Goal: Task Accomplishment & Management: Use online tool/utility

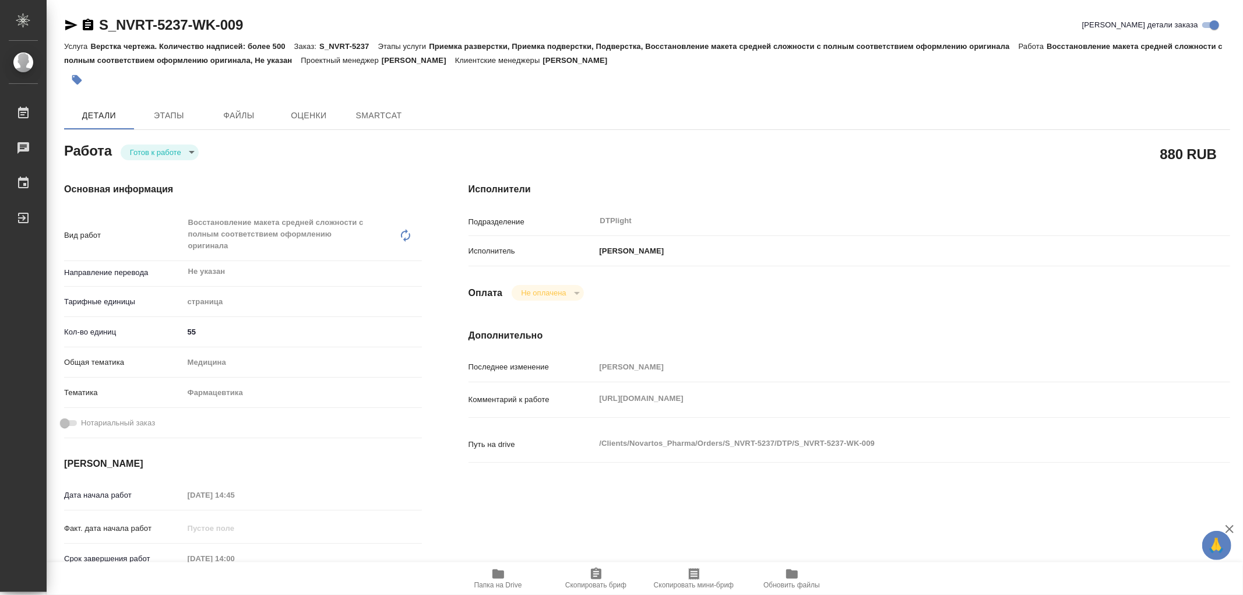
type textarea "x"
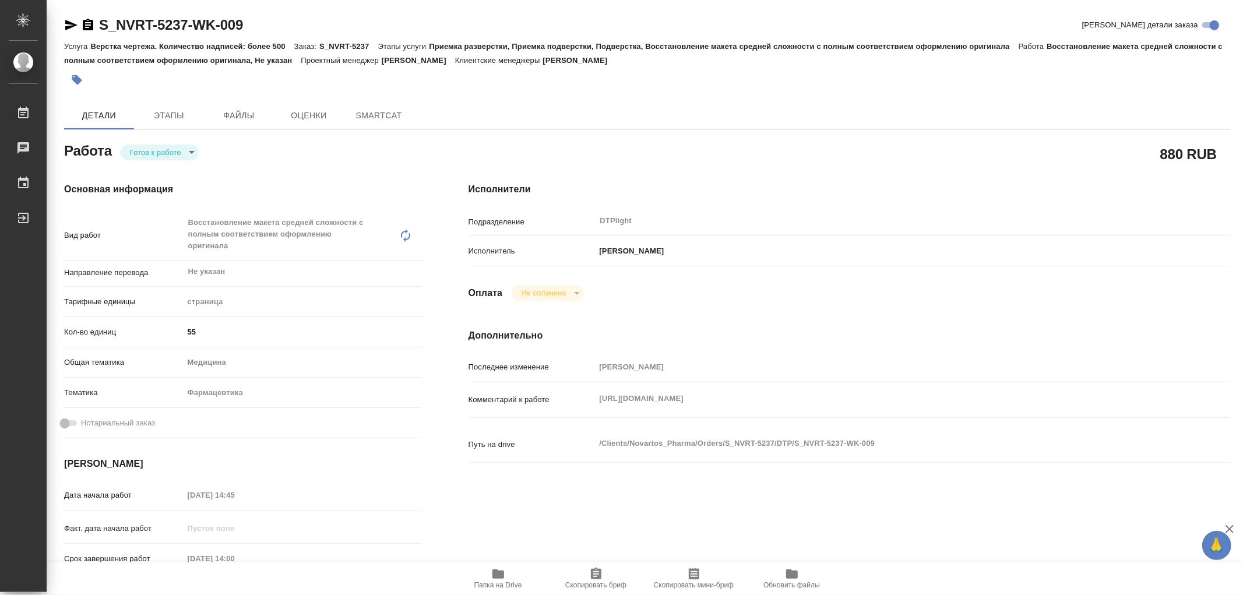
type textarea "x"
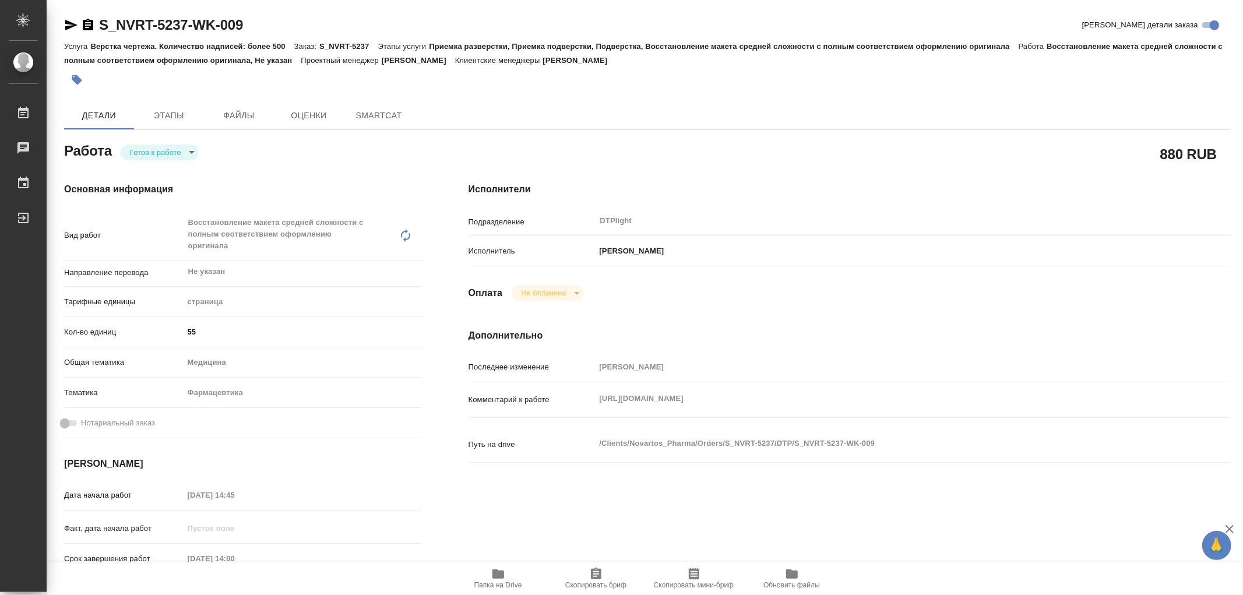
type textarea "x"
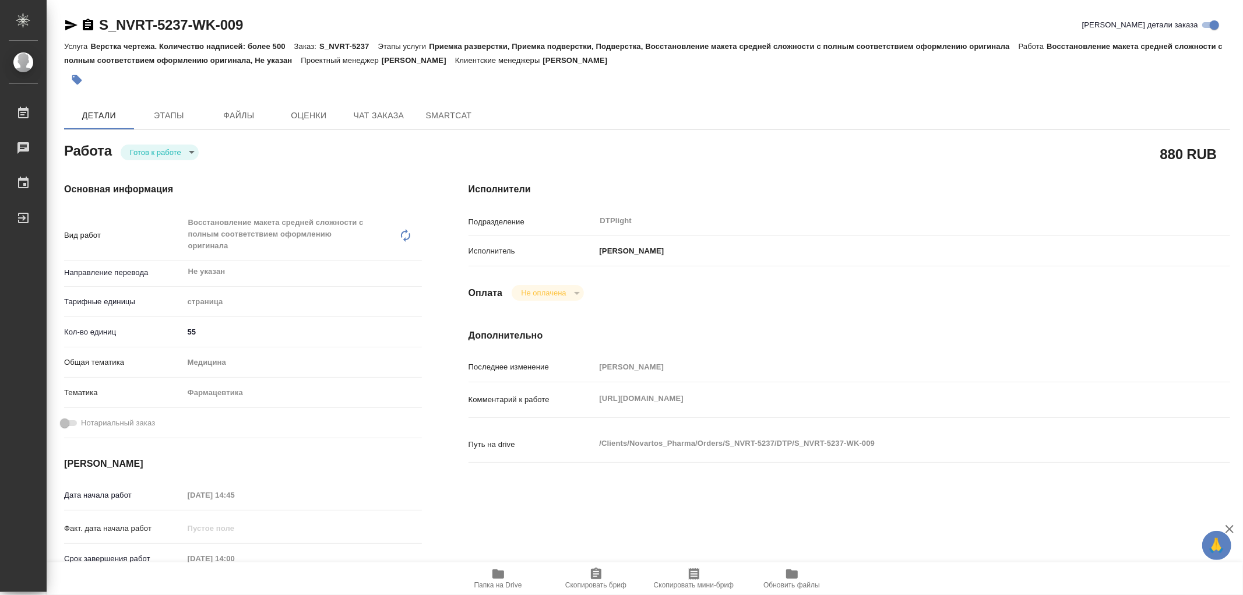
type textarea "x"
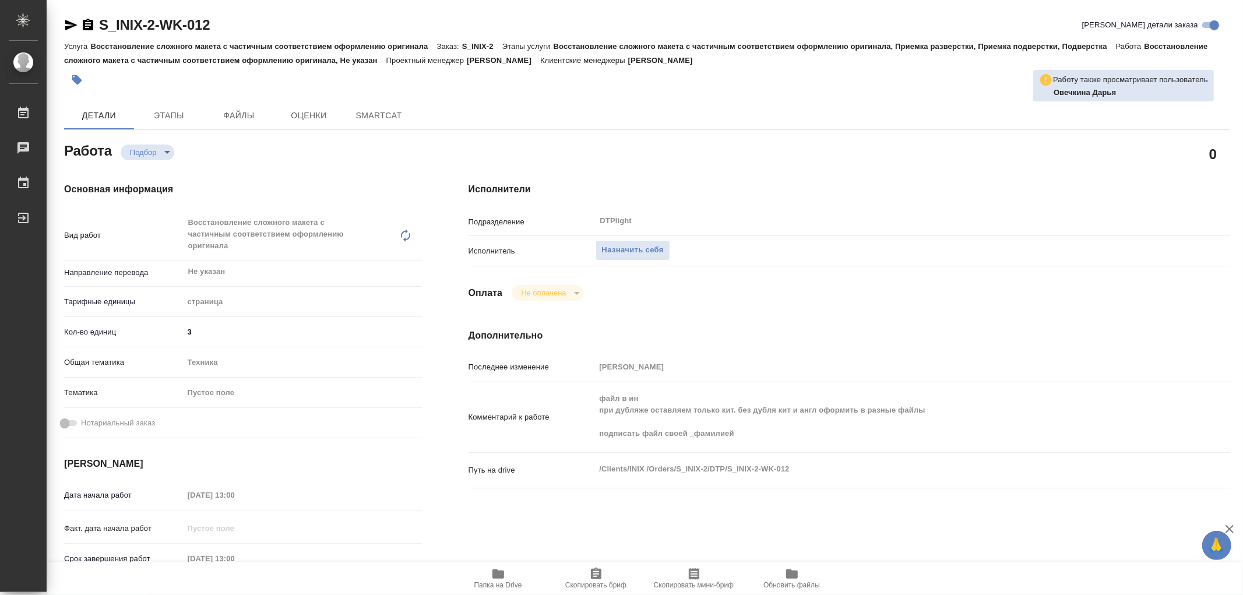
type textarea "x"
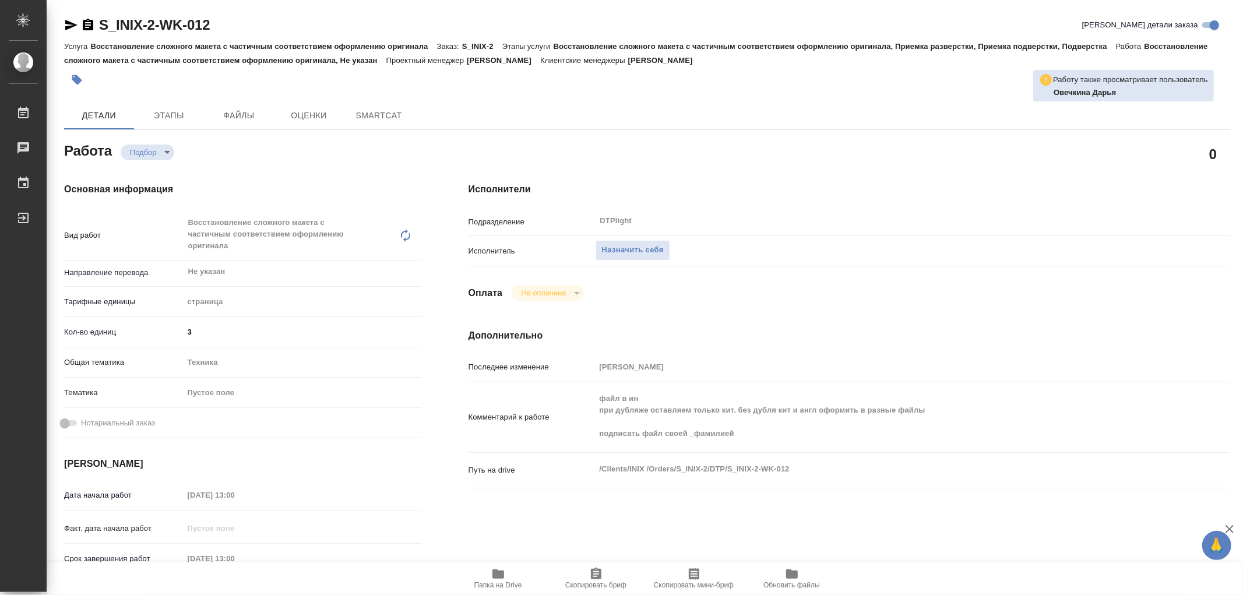
type textarea "x"
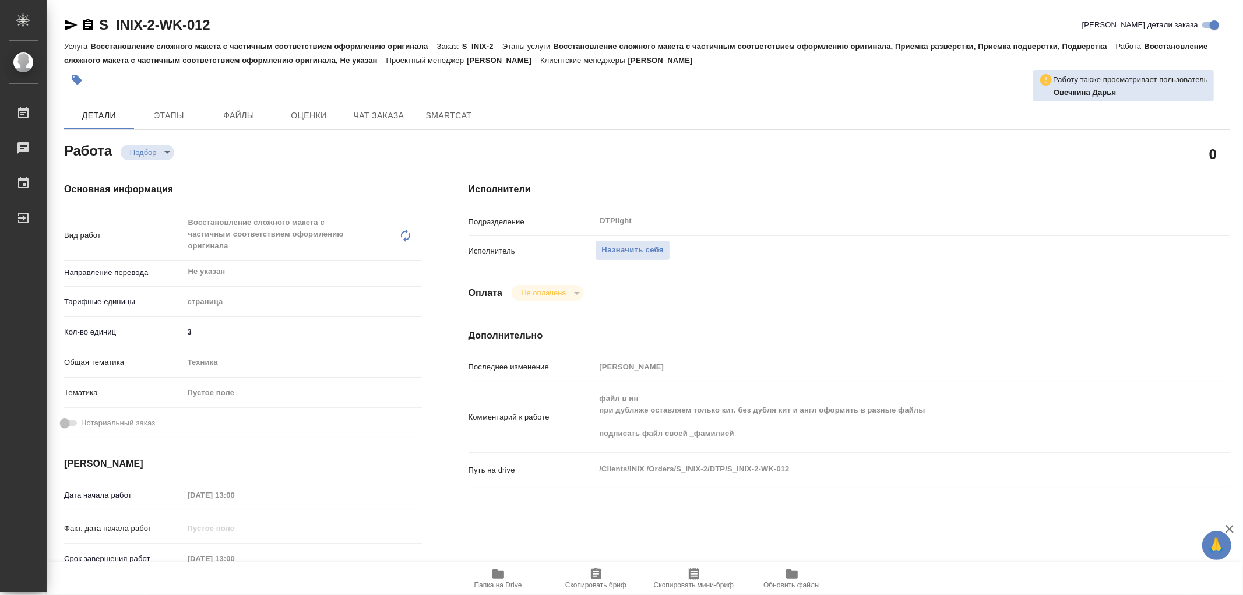
type textarea "x"
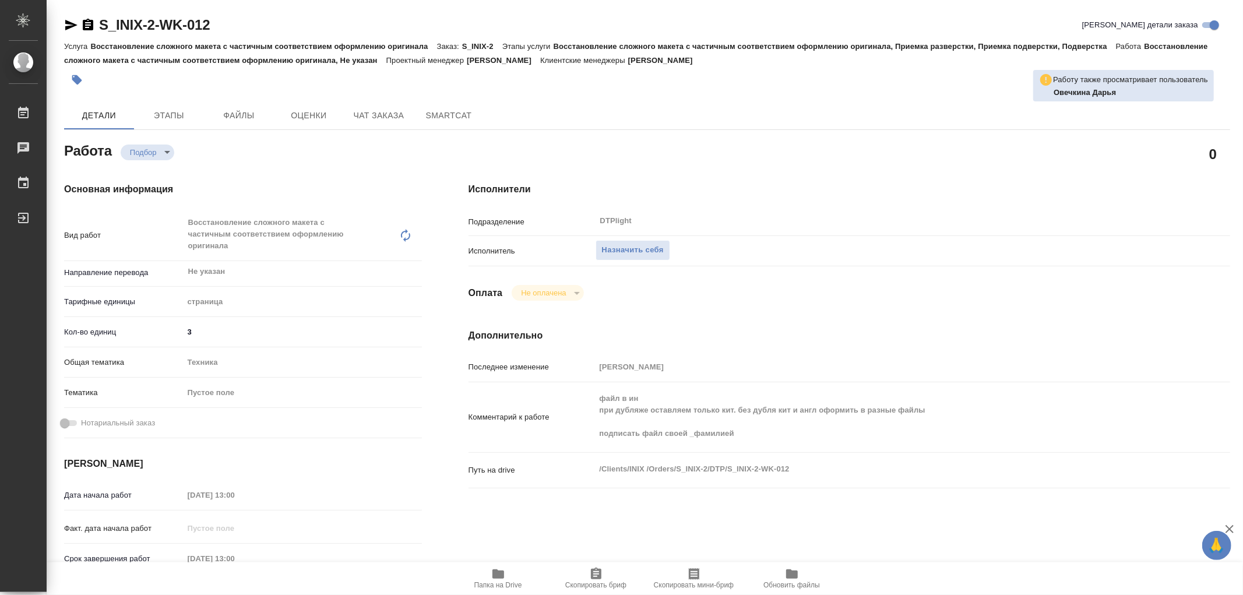
type textarea "x"
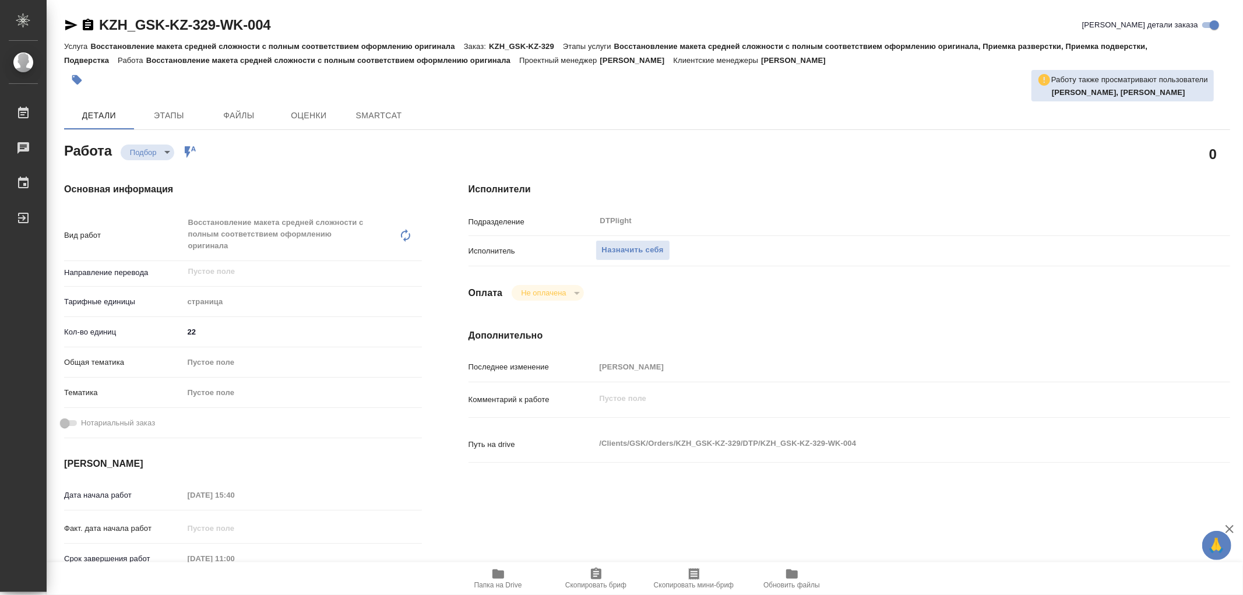
type textarea "x"
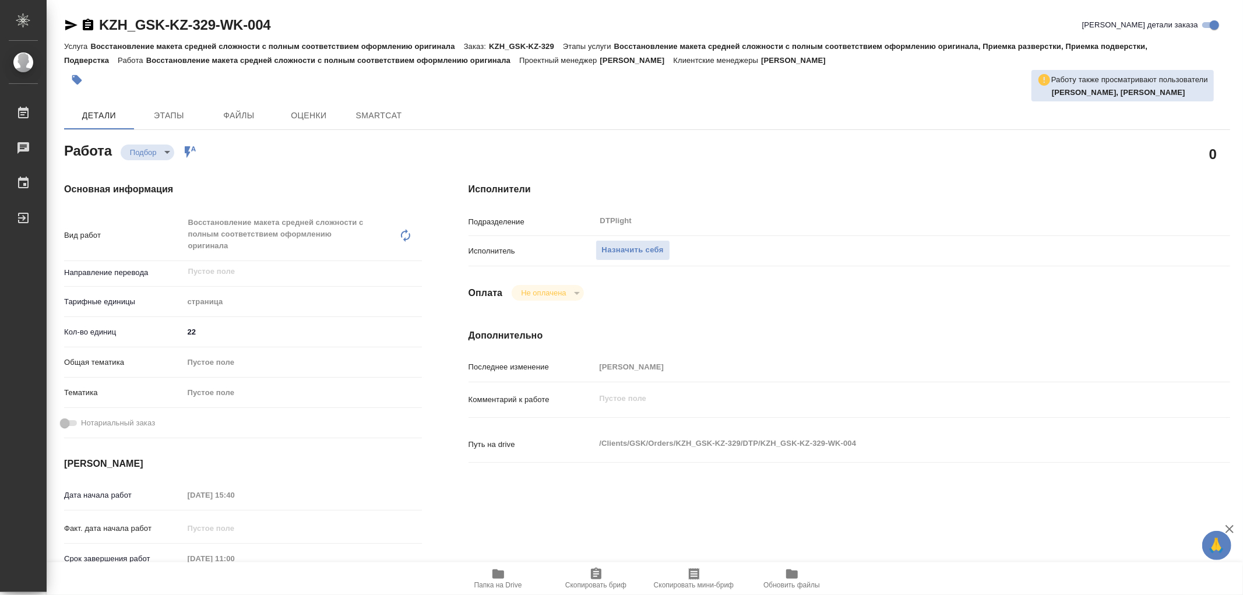
type textarea "x"
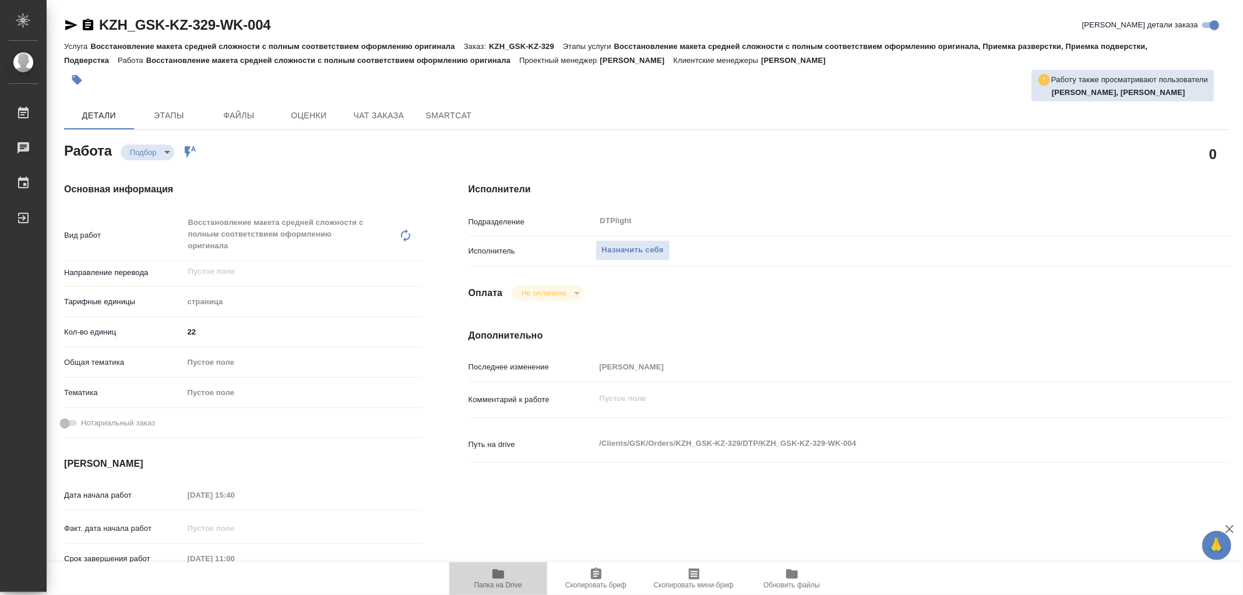
click at [494, 576] on icon "button" at bounding box center [498, 573] width 12 height 9
type textarea "x"
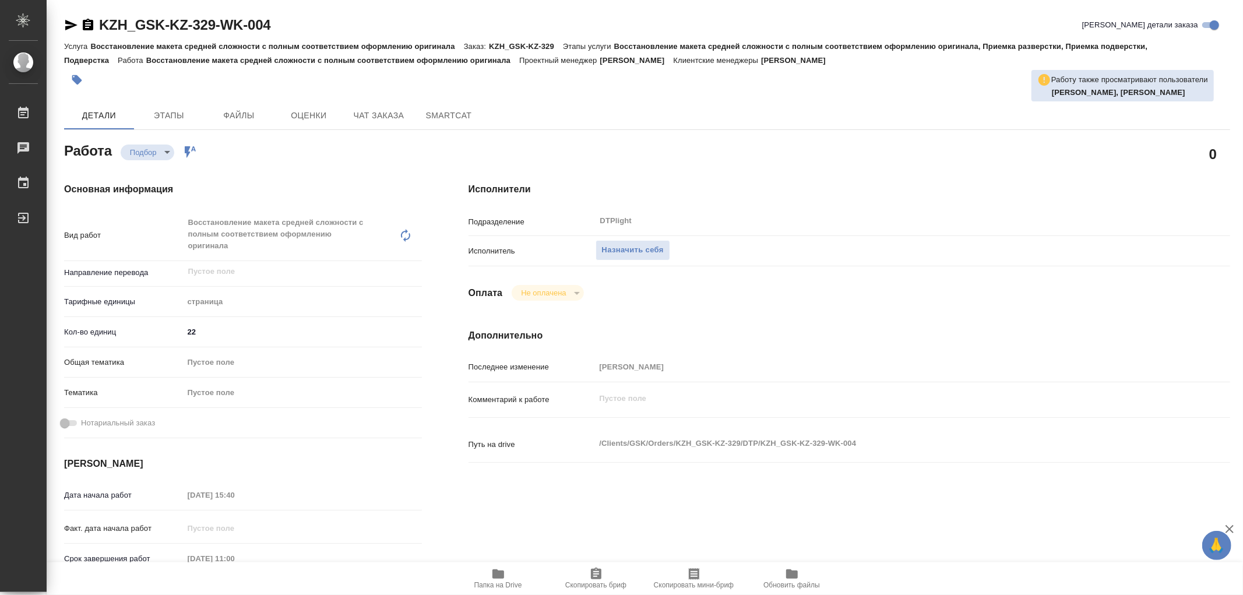
type textarea "x"
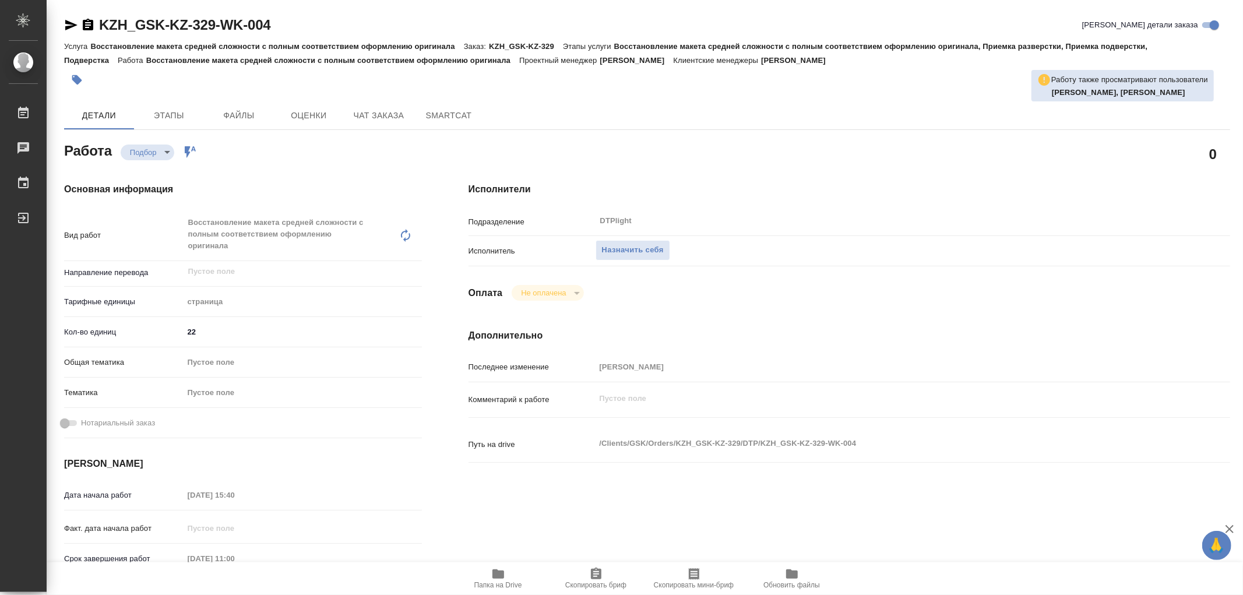
type textarea "x"
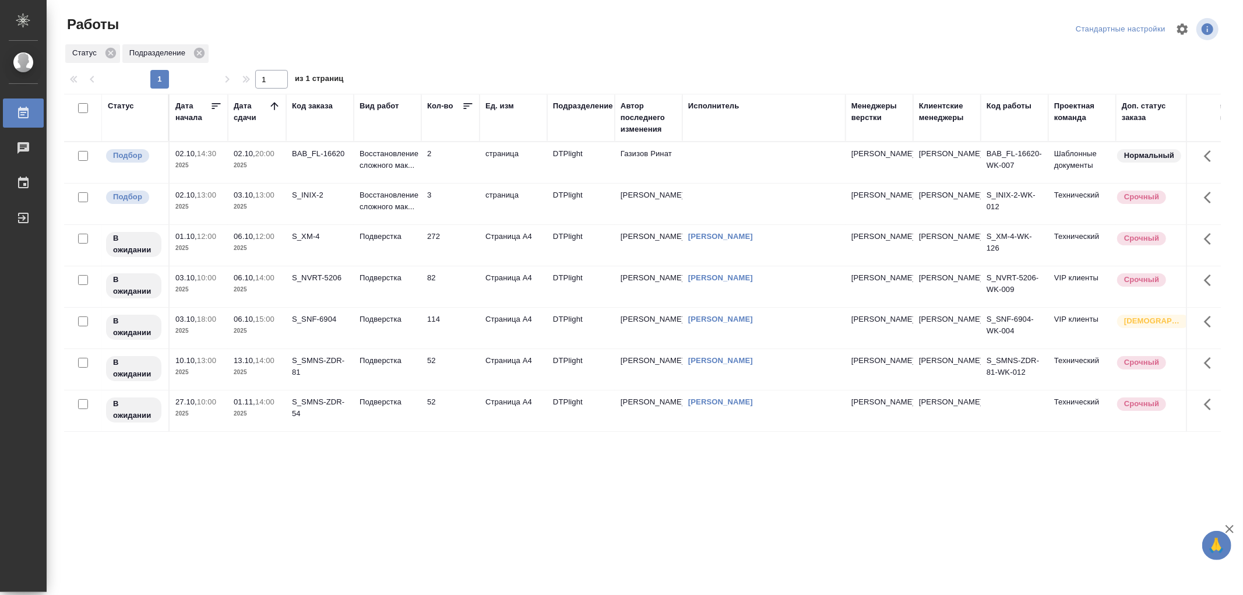
click at [393, 287] on td "Подверстка" at bounding box center [388, 286] width 68 height 41
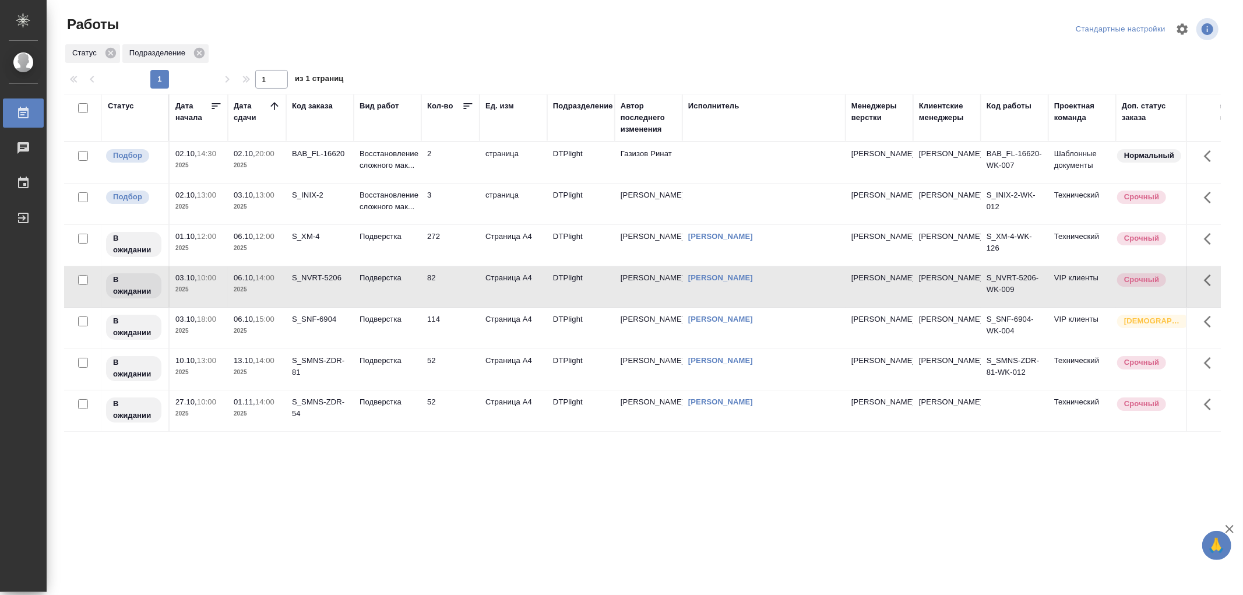
click at [393, 287] on td "Подверстка" at bounding box center [388, 286] width 68 height 41
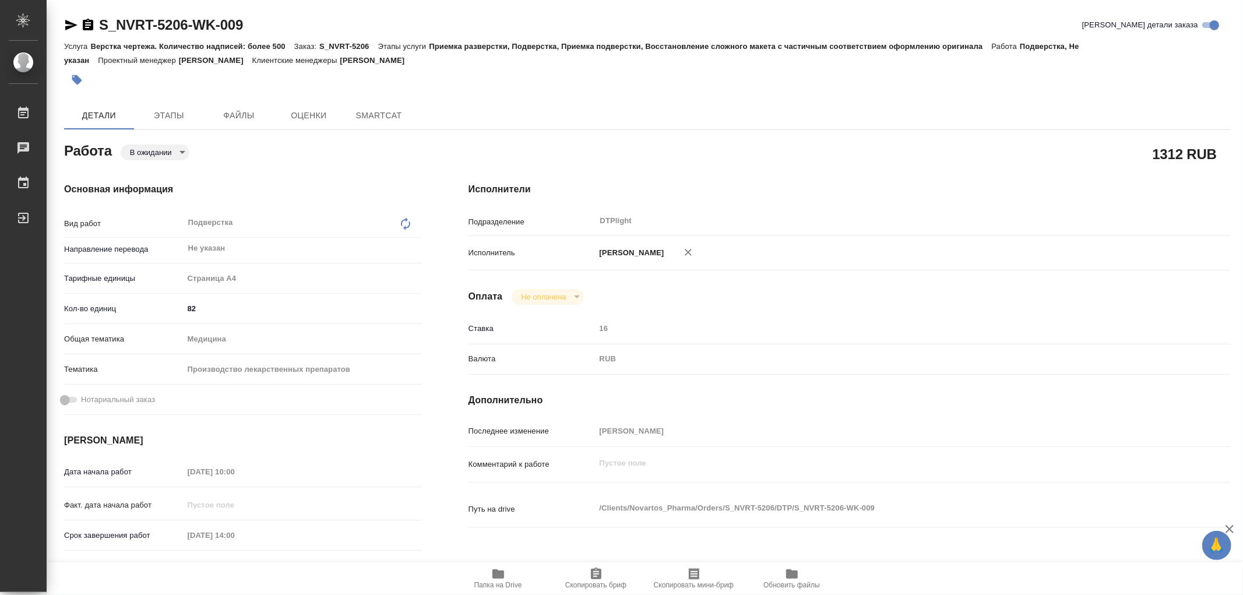
type textarea "x"
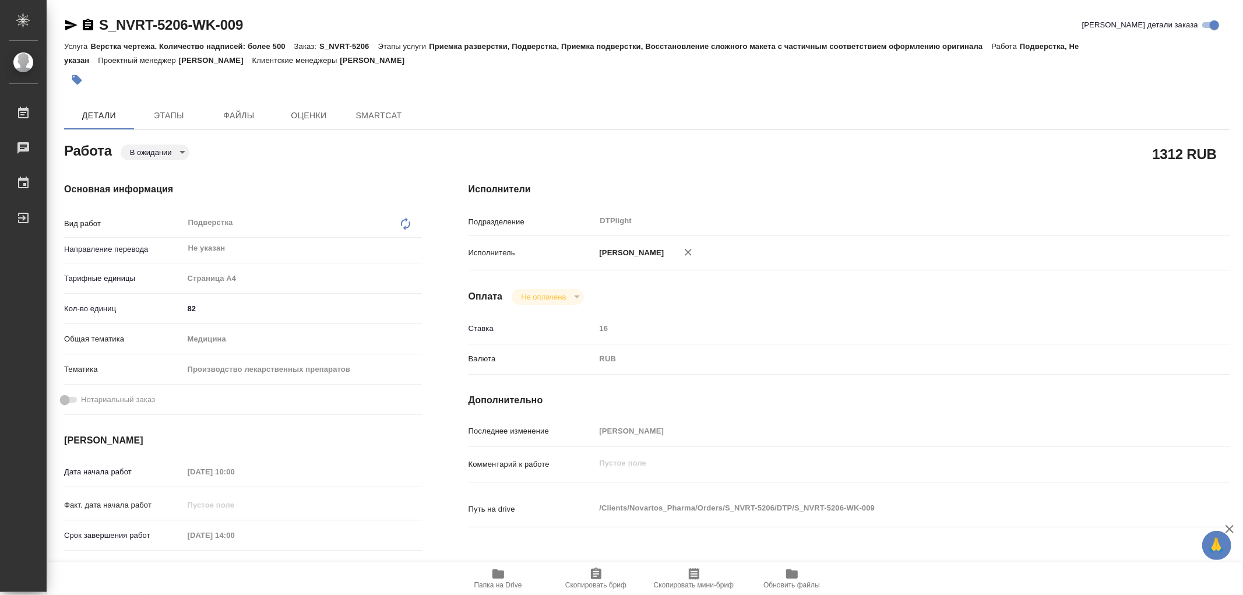
type textarea "x"
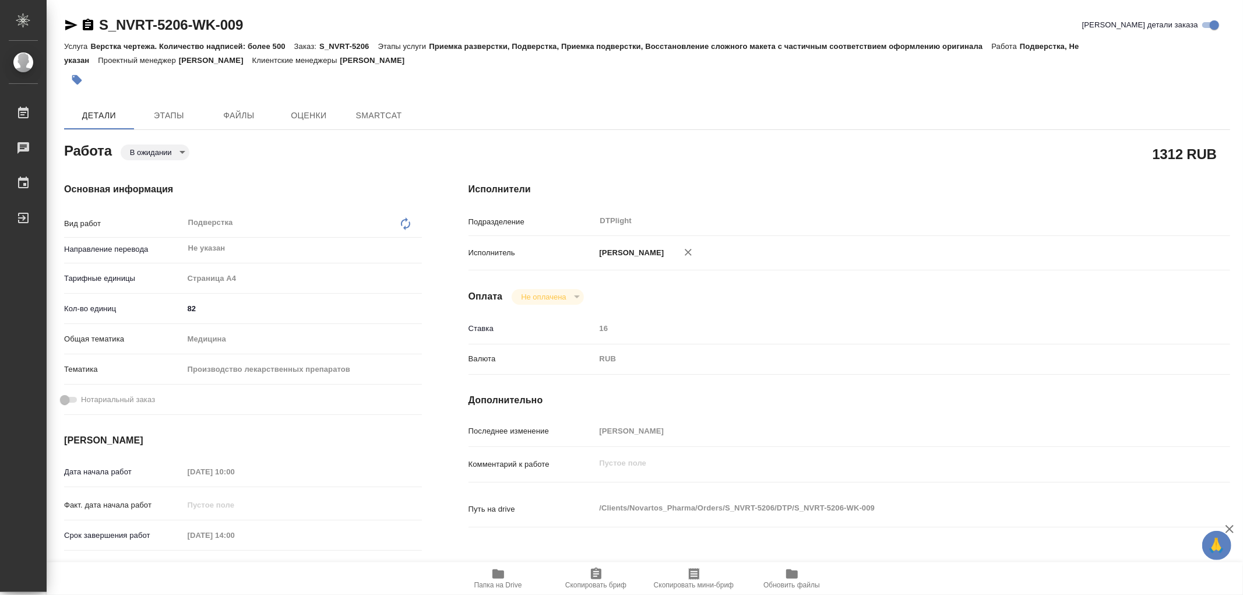
type textarea "x"
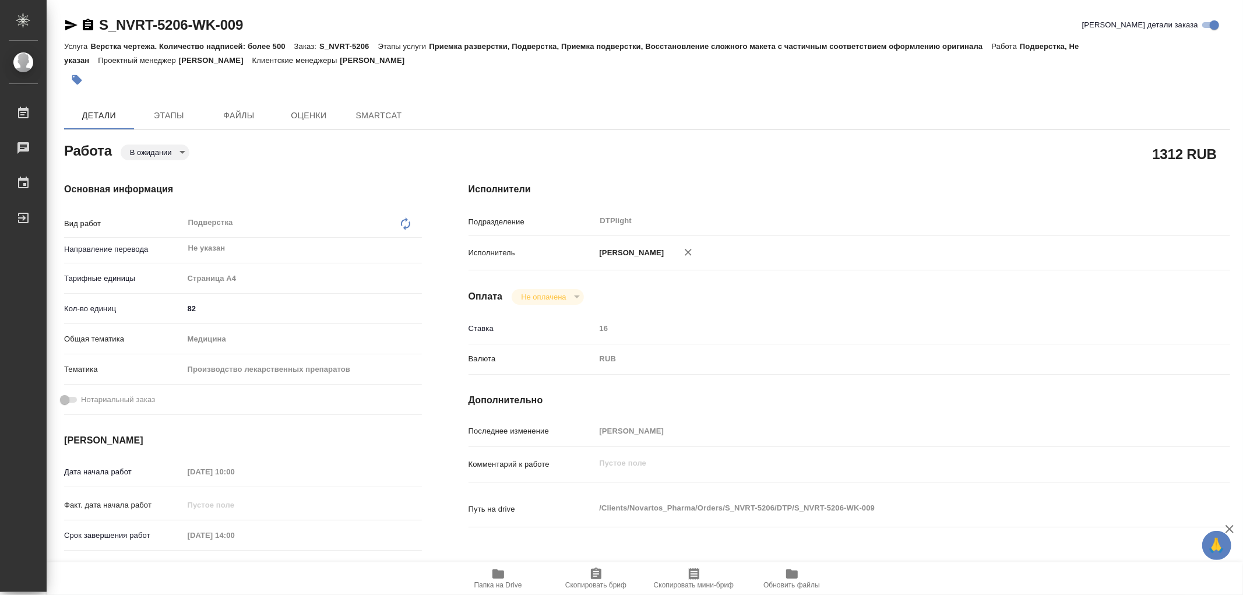
type textarea "x"
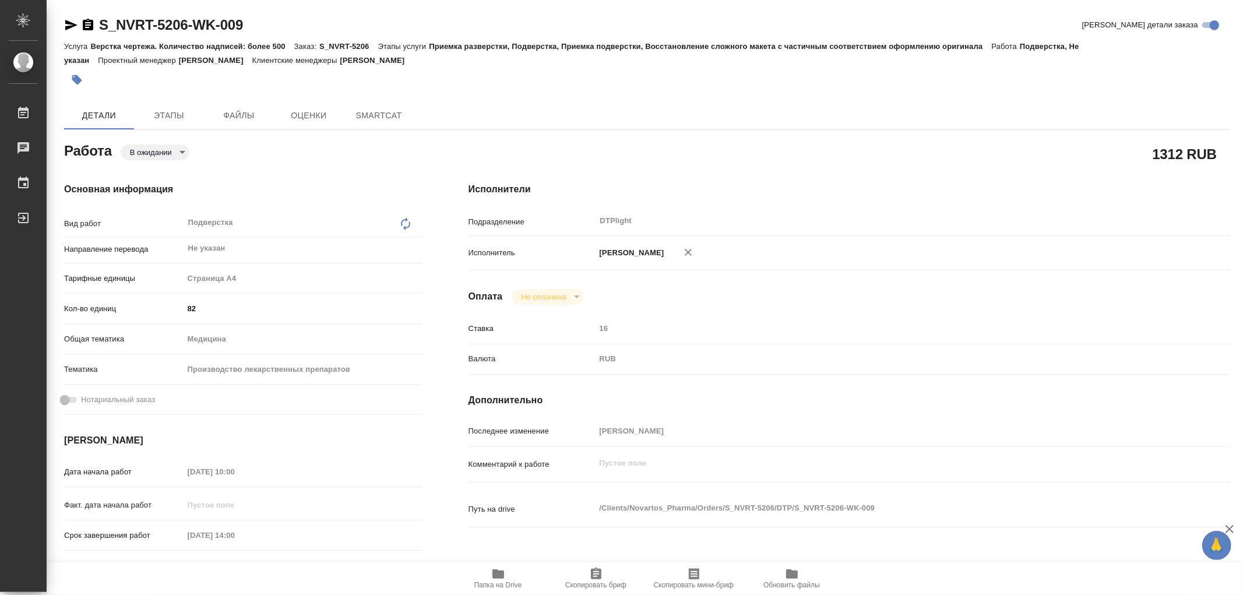
type textarea "x"
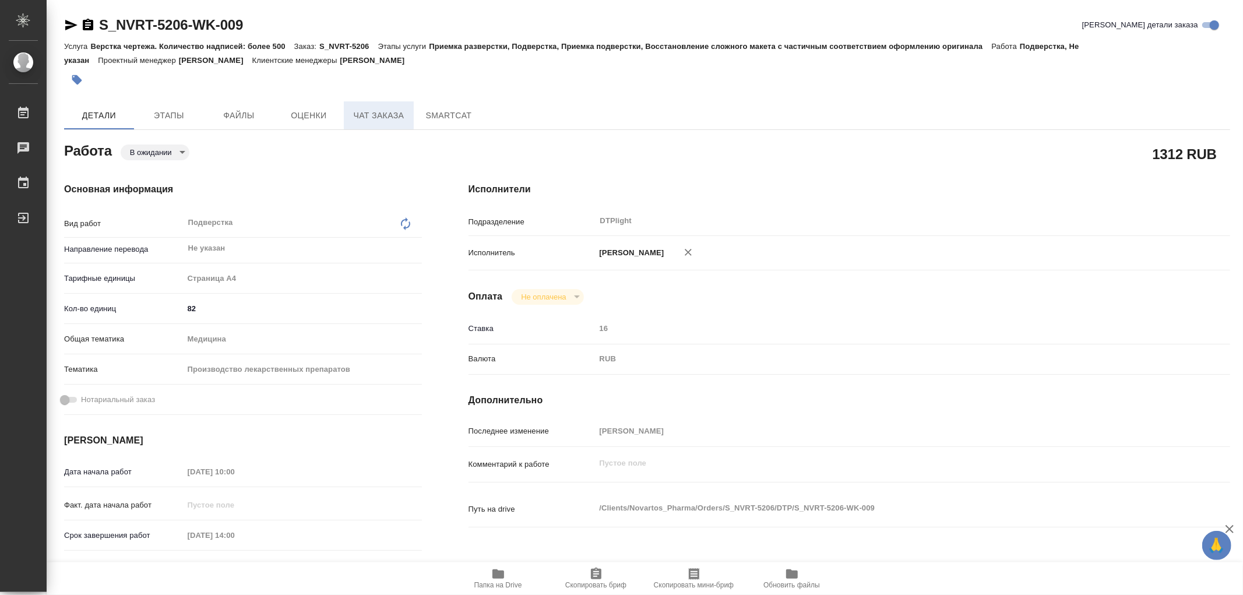
click at [368, 118] on span "Чат заказа" at bounding box center [379, 115] width 56 height 15
type textarea "x"
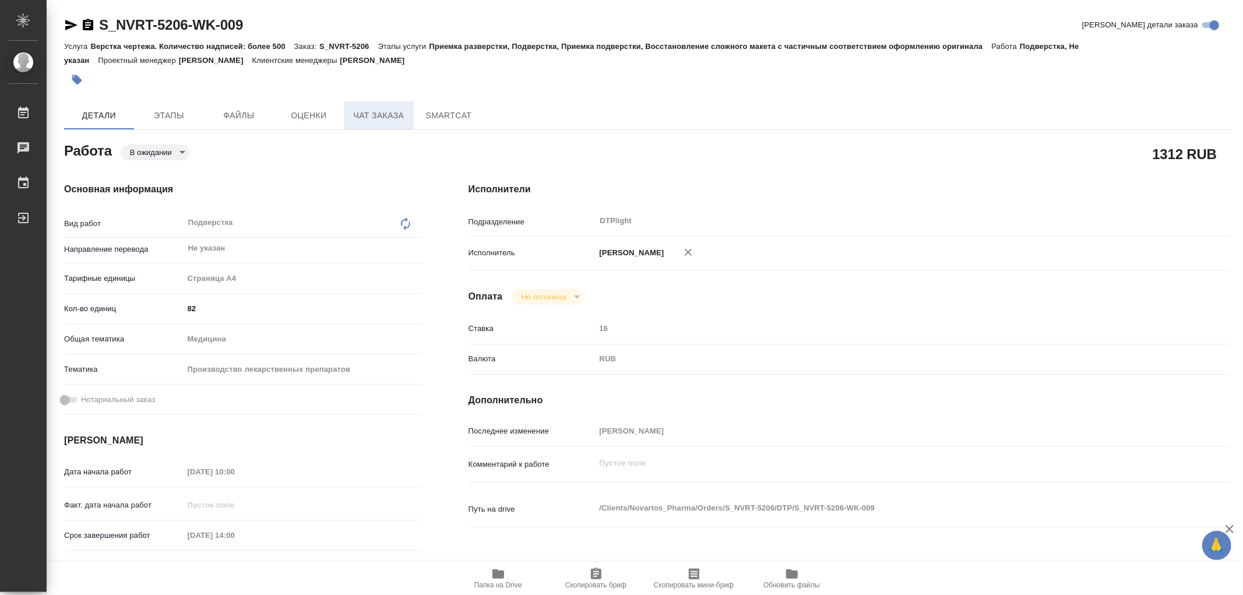
type textarea "x"
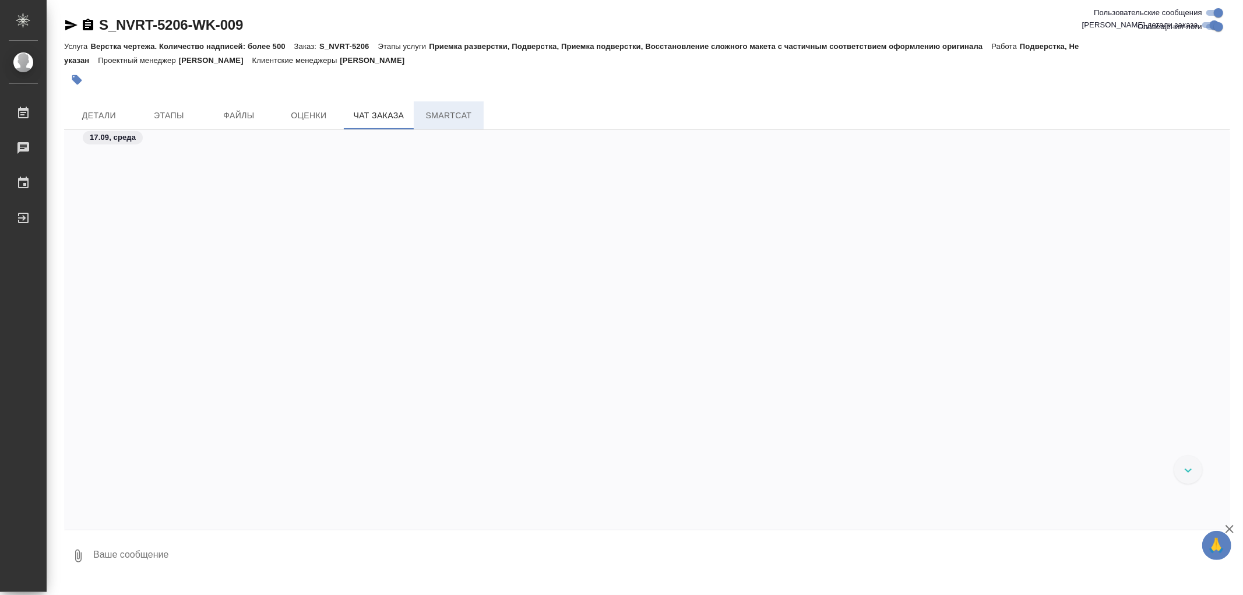
scroll to position [56315, 0]
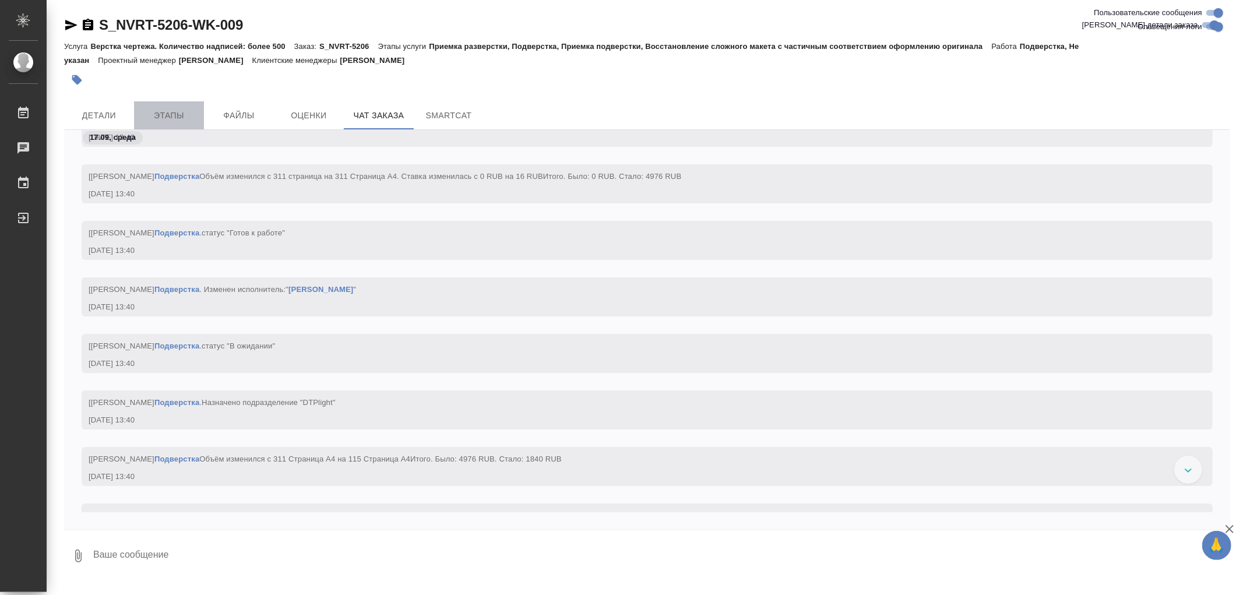
click at [167, 106] on button "Этапы" at bounding box center [169, 115] width 70 height 28
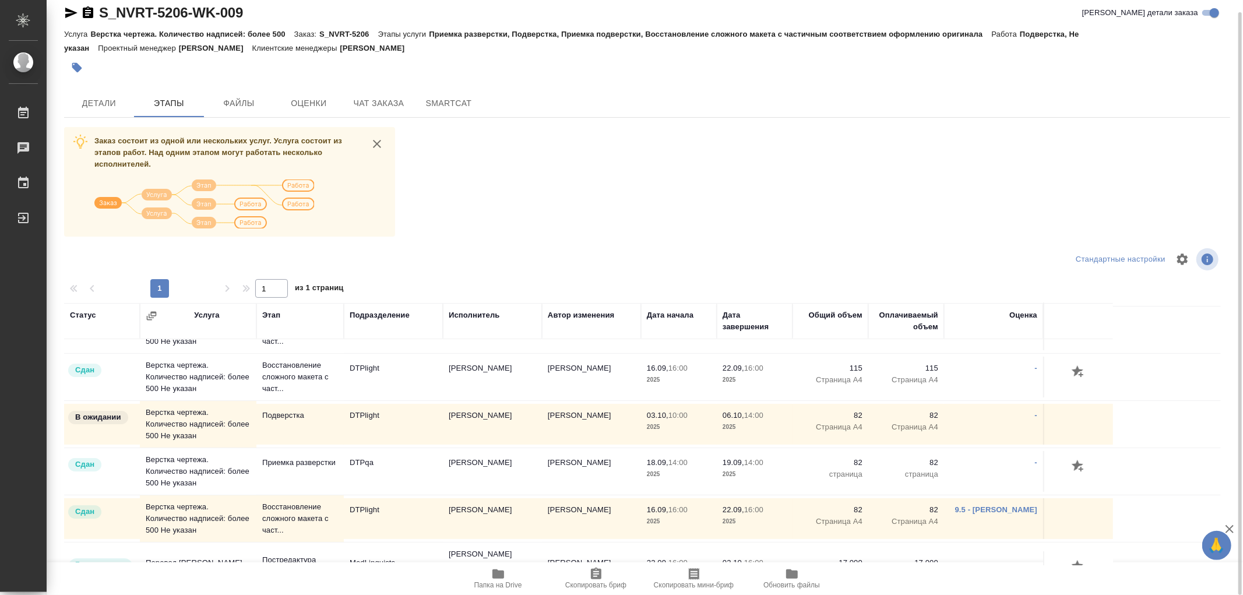
scroll to position [194, 0]
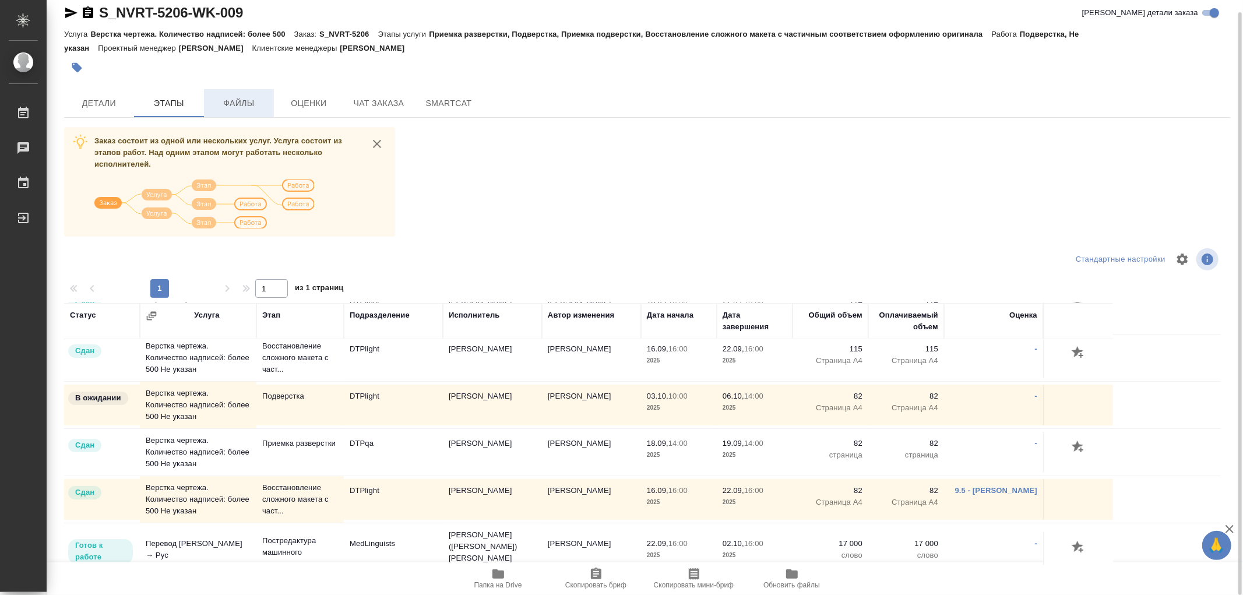
click at [242, 111] on button "Файлы" at bounding box center [239, 103] width 70 height 28
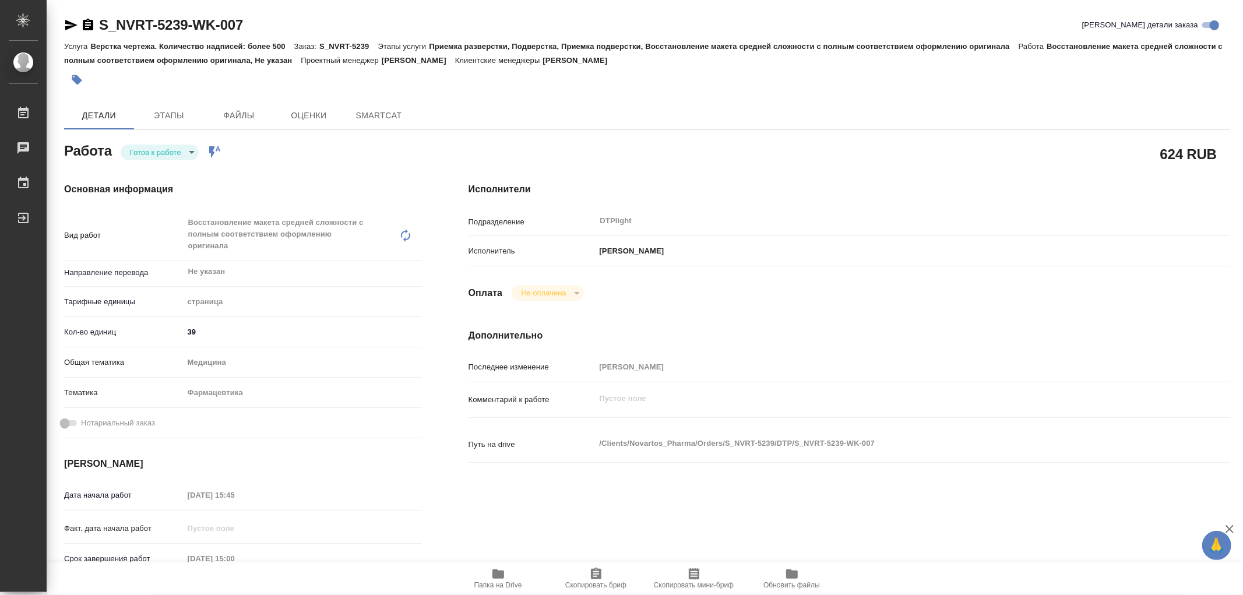
type textarea "x"
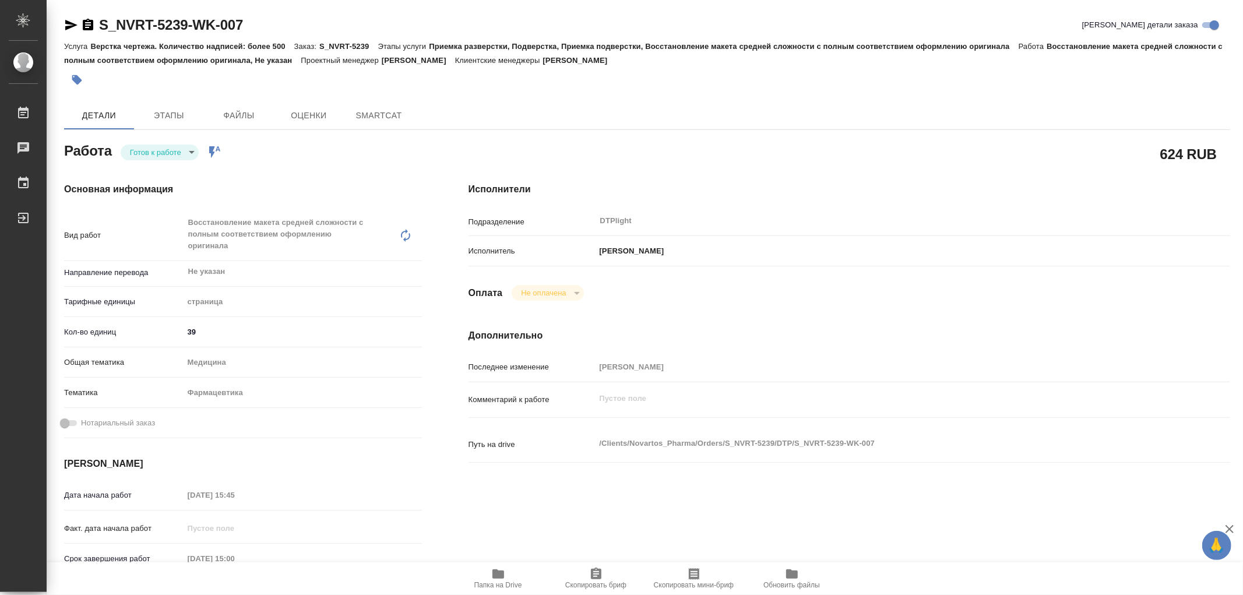
type textarea "x"
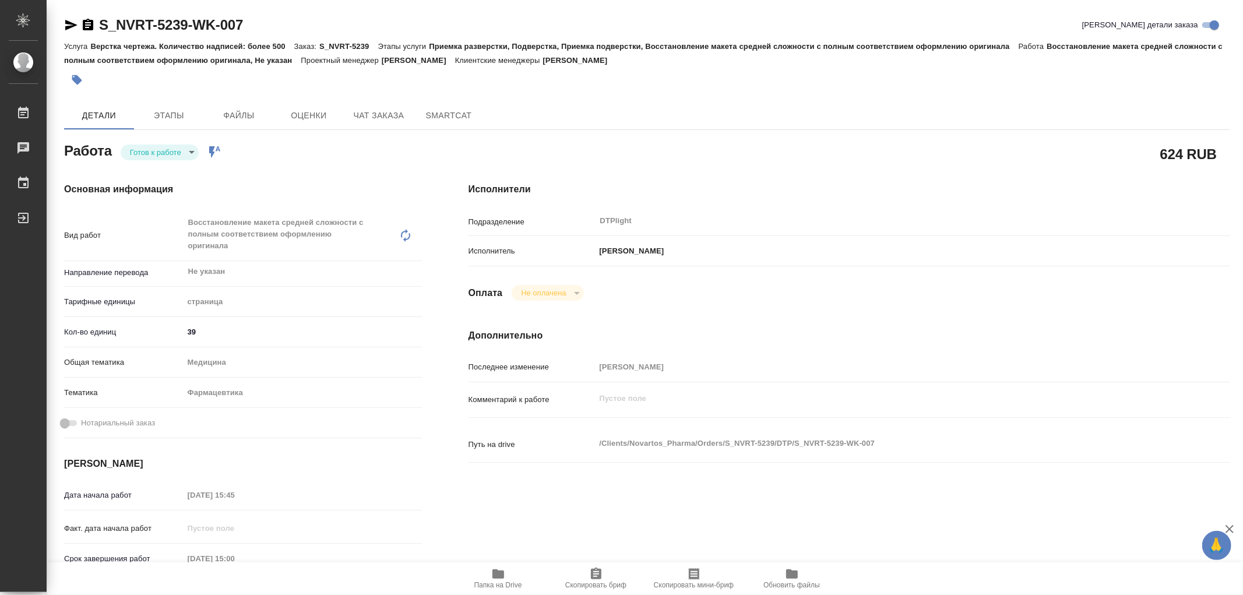
type textarea "x"
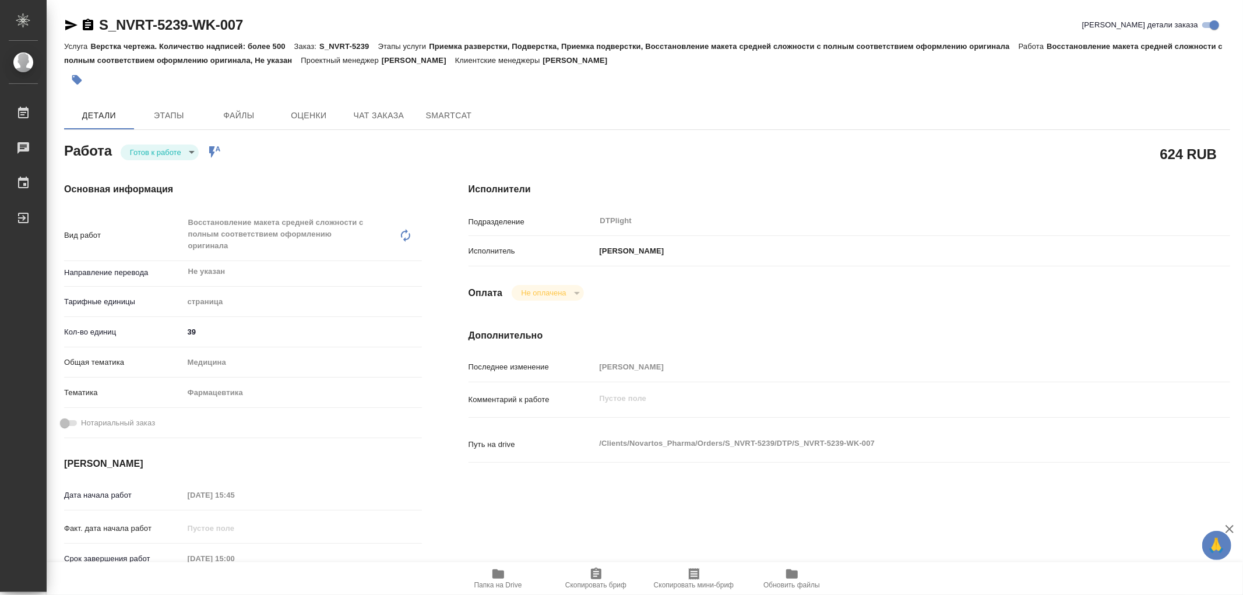
type textarea "x"
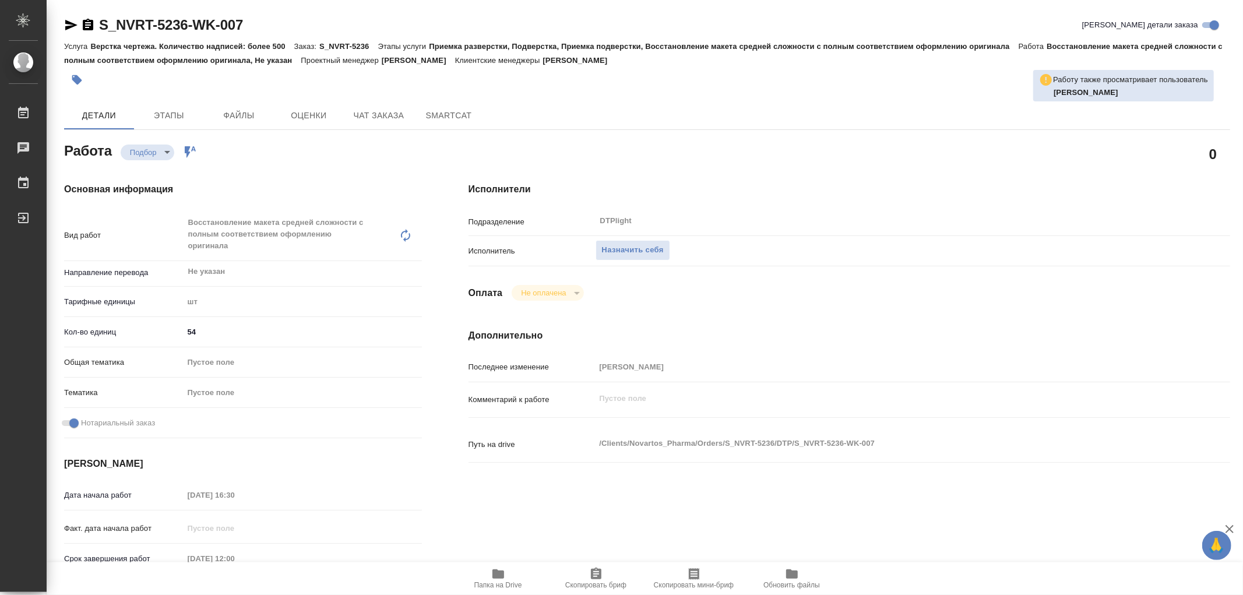
click at [498, 568] on icon "button" at bounding box center [498, 574] width 14 height 14
